Goal: Navigation & Orientation: Find specific page/section

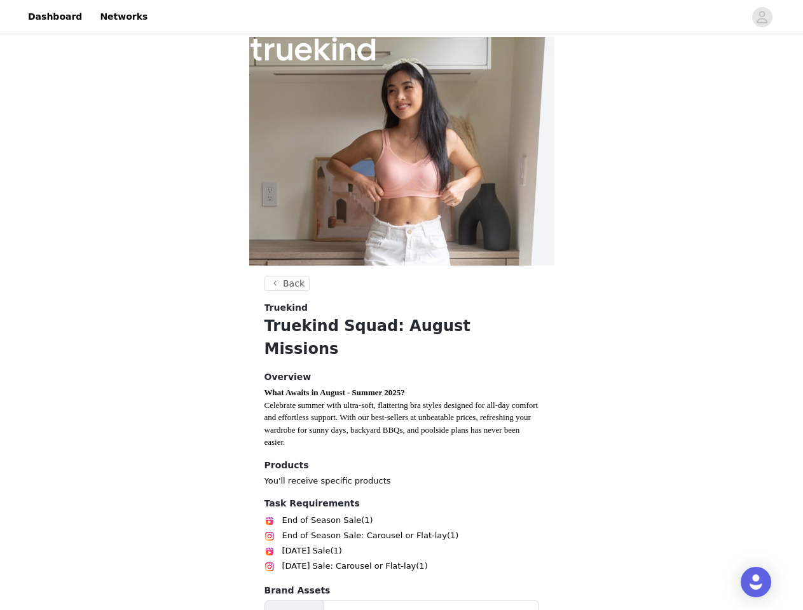
click at [401, 305] on div "Truekind" at bounding box center [401, 307] width 275 height 13
click at [401, 17] on div at bounding box center [449, 17] width 589 height 29
click at [762, 17] on icon "avatar" at bounding box center [762, 17] width 12 height 20
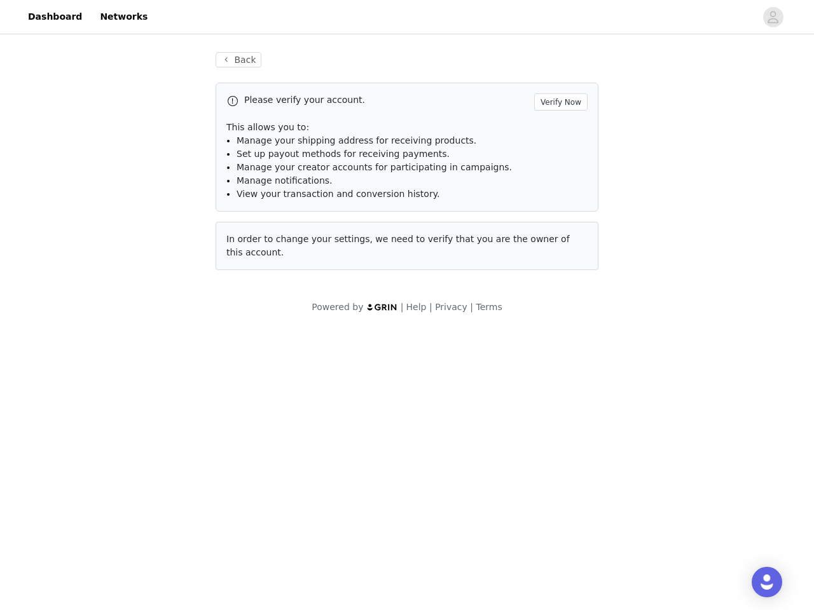
click at [285, 283] on div "Back Please verify your account. Verify Now This allows you to: Manage your shi…" at bounding box center [406, 169] width 413 height 264
click at [756, 582] on div "Open Intercom Messenger" at bounding box center [766, 582] width 31 height 31
